Goal: Find specific page/section

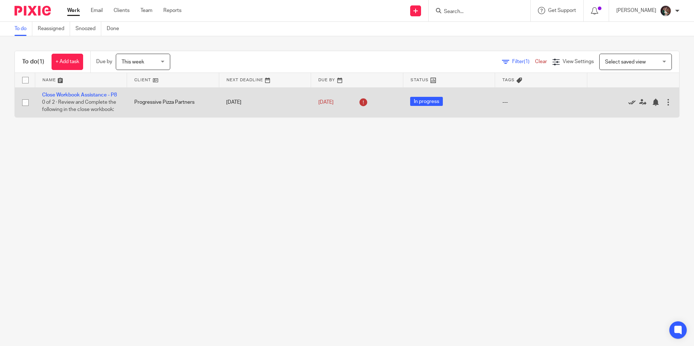
click at [628, 106] on icon at bounding box center [631, 102] width 7 height 7
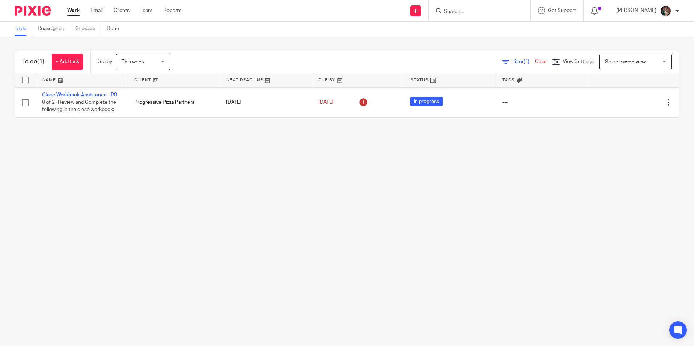
click at [306, 210] on main "To do Reassigned Snoozed Done To do (1) + Add task Due by This week This week T…" at bounding box center [347, 173] width 694 height 346
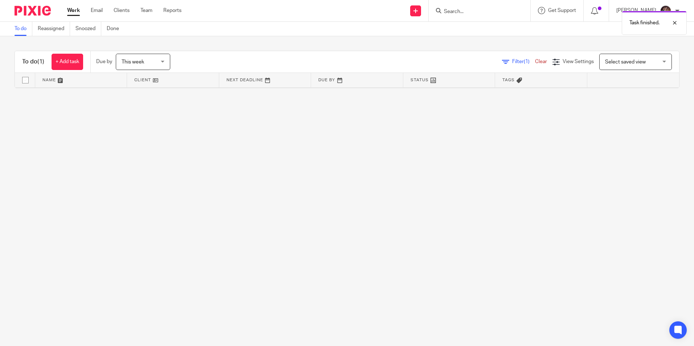
click at [619, 106] on main "To do Reassigned Snoozed Done To do (1) + Add task Due by This week This week T…" at bounding box center [347, 173] width 694 height 346
drag, startPoint x: 409, startPoint y: 174, endPoint x: 406, endPoint y: 176, distance: 4.1
click at [408, 175] on main "To do Reassigned Snoozed Done To do (1) + Add task Due by This week This week T…" at bounding box center [347, 173] width 694 height 346
drag, startPoint x: 262, startPoint y: 168, endPoint x: 420, endPoint y: 124, distance: 163.8
click at [344, 145] on main "To do Reassigned Snoozed Done To do (1) + Add task Due by This week This week T…" at bounding box center [347, 173] width 694 height 346
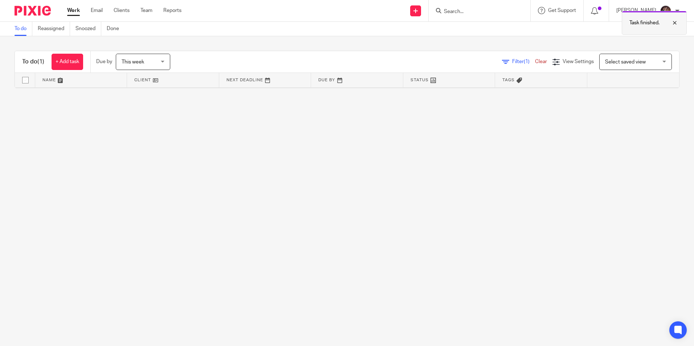
click at [674, 24] on div at bounding box center [669, 23] width 20 height 9
click at [189, 165] on main "To do Reassigned Snoozed Done To do (1) + Add task Due by This week This week T…" at bounding box center [347, 173] width 694 height 346
click at [468, 12] on input "Search" at bounding box center [475, 12] width 65 height 7
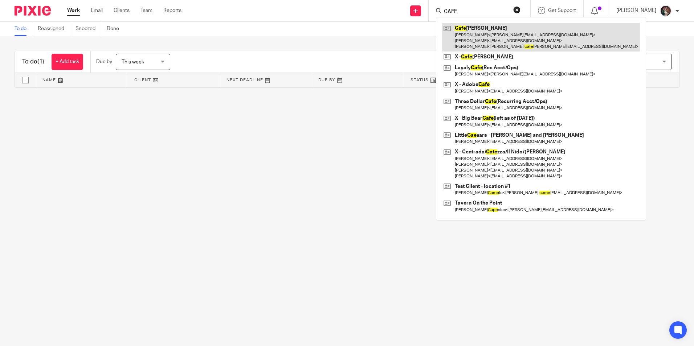
type input "CAFE"
click at [475, 39] on link at bounding box center [541, 37] width 199 height 29
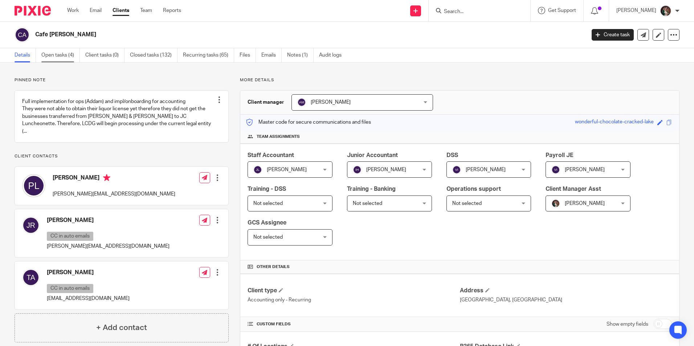
click at [56, 51] on link "Open tasks (4)" at bounding box center [60, 55] width 38 height 14
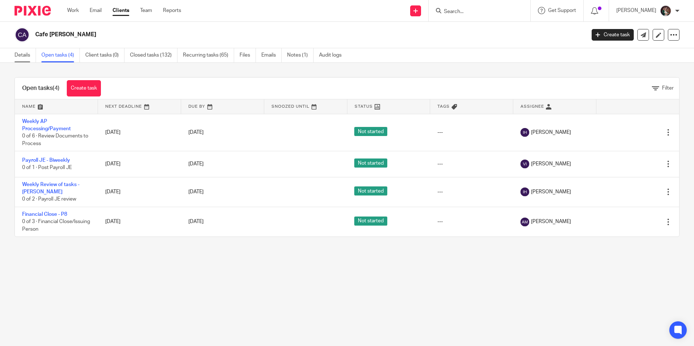
click at [26, 56] on link "Details" at bounding box center [25, 55] width 21 height 14
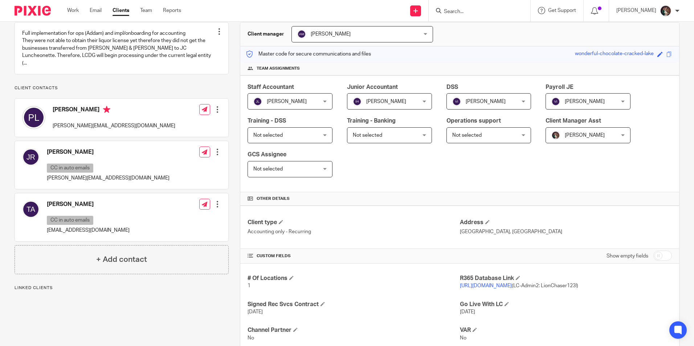
scroll to position [145, 0]
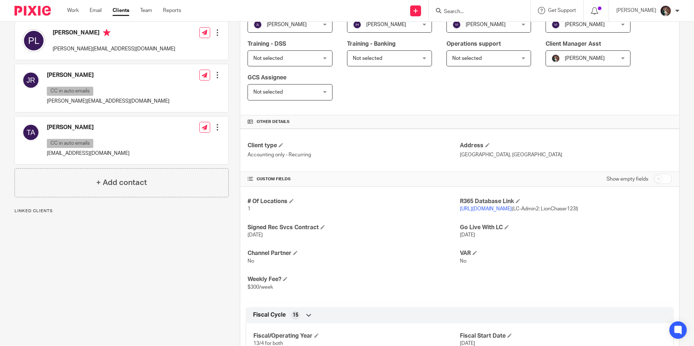
click at [487, 210] on link "https://cat1.restaurant365.com/" at bounding box center [486, 208] width 52 height 5
click at [481, 12] on input "Search" at bounding box center [475, 12] width 65 height 7
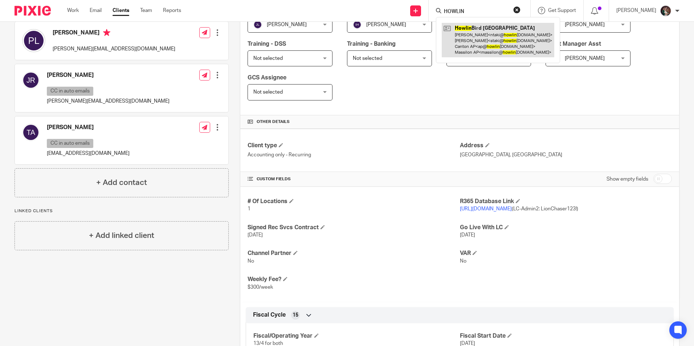
type input "HOWLIN"
click at [482, 35] on link at bounding box center [498, 40] width 112 height 34
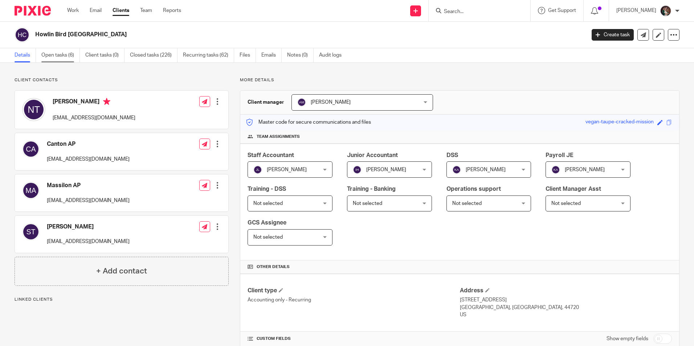
click at [56, 53] on link "Open tasks (6)" at bounding box center [60, 55] width 38 height 14
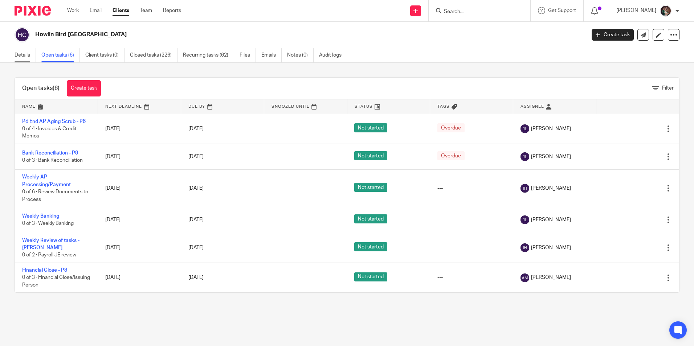
click at [21, 56] on link "Details" at bounding box center [25, 55] width 21 height 14
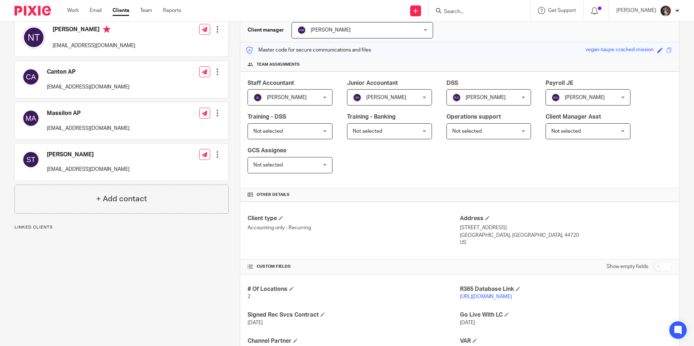
scroll to position [73, 0]
click at [475, 298] on link "[URL][DOMAIN_NAME]" at bounding box center [486, 296] width 52 height 5
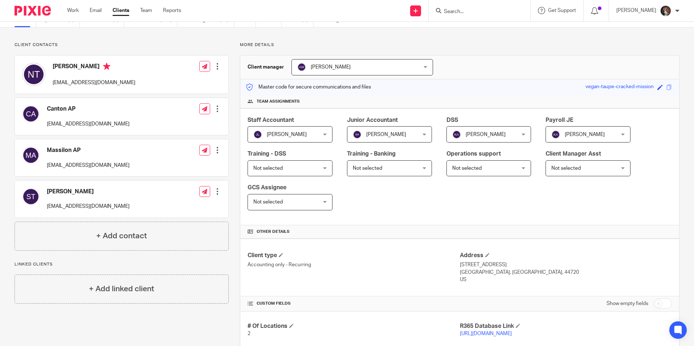
scroll to position [0, 0]
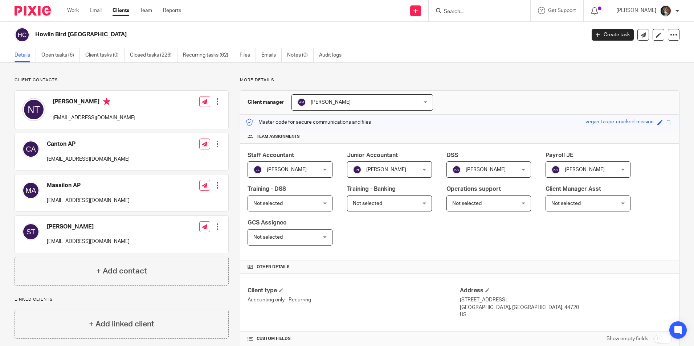
click at [477, 11] on input "Search" at bounding box center [475, 12] width 65 height 7
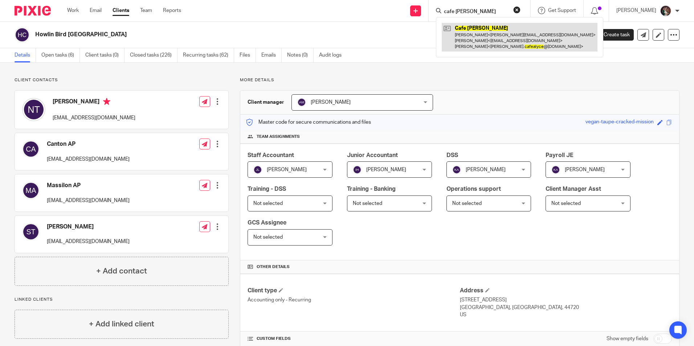
type input "cafe alyce"
click at [485, 36] on link at bounding box center [520, 37] width 156 height 29
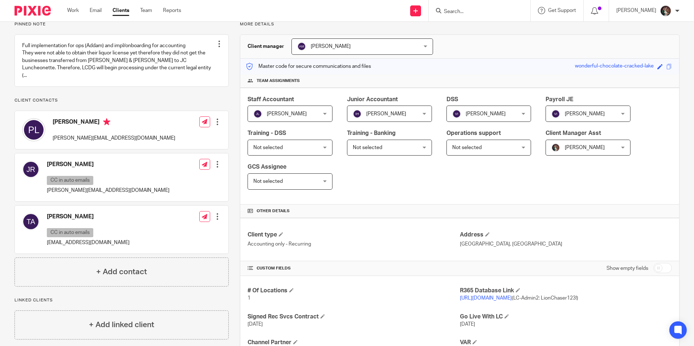
scroll to position [145, 0]
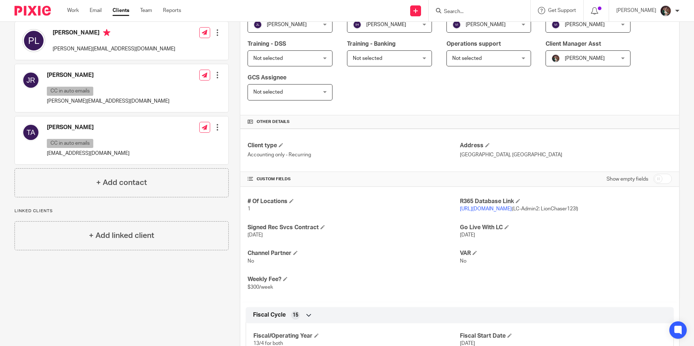
click at [480, 212] on p "[URL][DOMAIN_NAME] (LC-Admin2: LionChaser123!)" at bounding box center [566, 208] width 212 height 7
click at [480, 207] on link "[URL][DOMAIN_NAME]" at bounding box center [486, 208] width 52 height 5
click at [507, 204] on h4 "R365 Database Link" at bounding box center [566, 202] width 212 height 8
click at [508, 209] on link "[URL][DOMAIN_NAME]" at bounding box center [486, 208] width 52 height 5
